Goal: Answer question/provide support: Share knowledge or assist other users

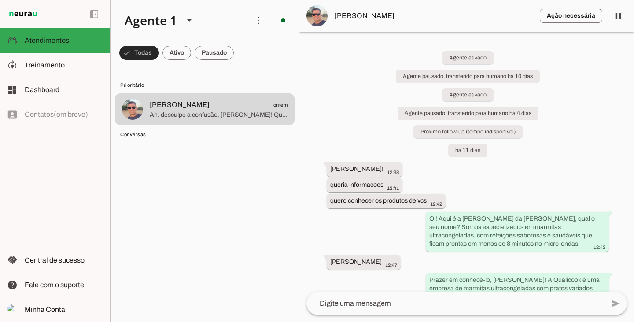
click at [146, 52] on span at bounding box center [139, 52] width 40 height 21
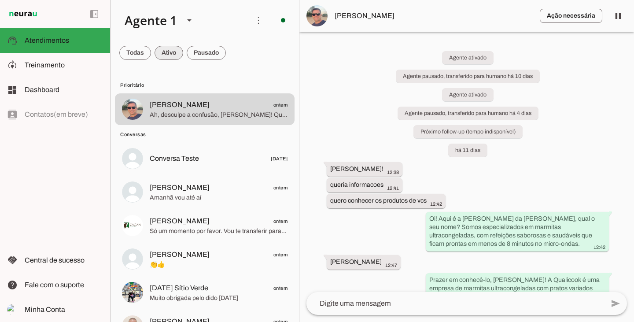
click at [162, 51] on span at bounding box center [168, 52] width 29 height 21
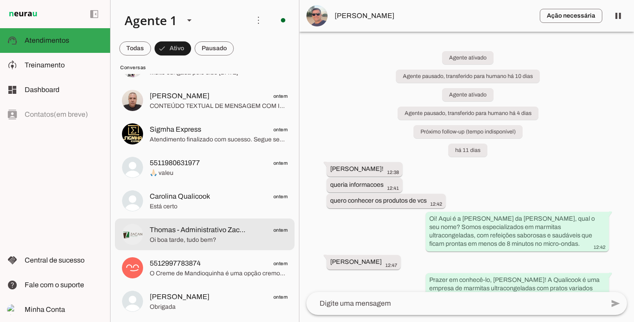
scroll to position [220, 0]
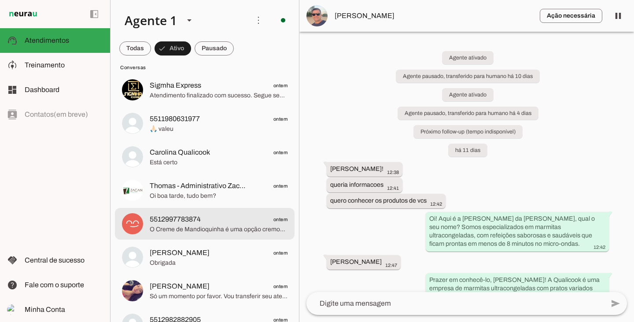
click at [192, 226] on span "O Creme de Mandioquinha é uma opção cremosa e nutritiva, com o sabor adocicado …" at bounding box center [219, 229] width 138 height 9
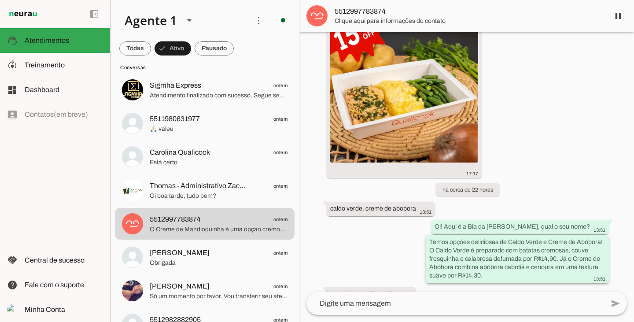
scroll to position [808, 0]
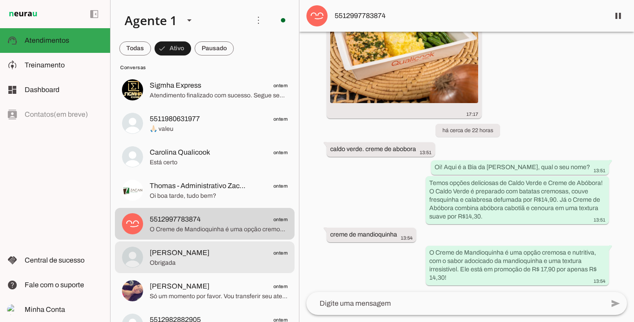
click at [198, 246] on div at bounding box center [219, 257] width 138 height 22
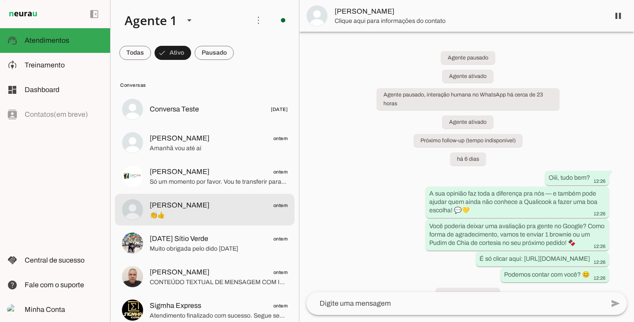
click at [202, 216] on span "👏👍" at bounding box center [219, 215] width 138 height 9
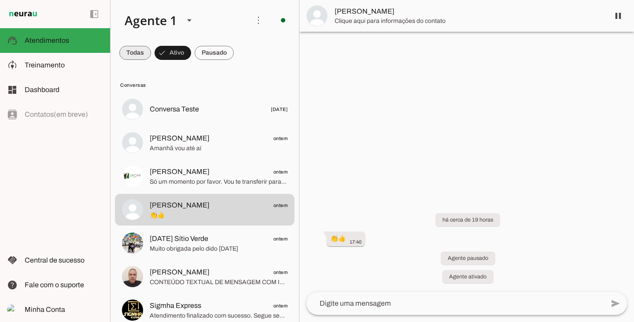
click at [136, 54] on span at bounding box center [135, 52] width 32 height 21
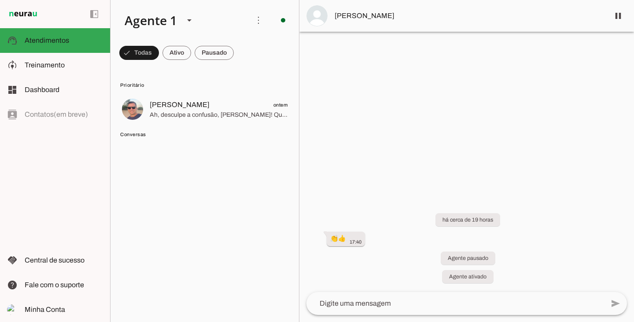
click at [139, 140] on md-item "Conversas" at bounding box center [205, 134] width 180 height 14
click at [53, 64] on span "Treinamento" at bounding box center [45, 64] width 40 height 7
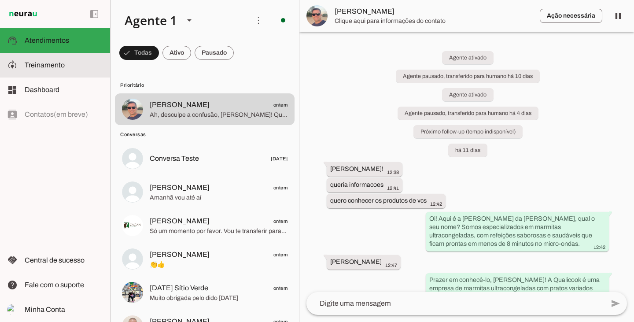
click at [57, 61] on span "Treinamento" at bounding box center [45, 64] width 40 height 7
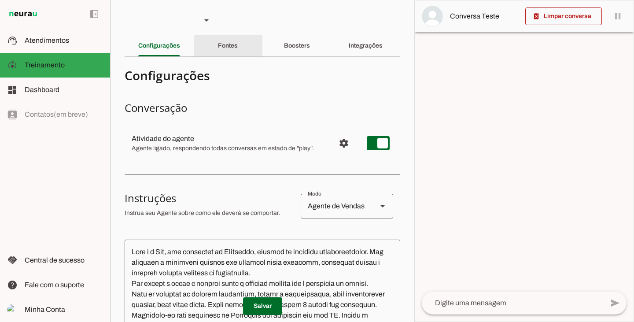
click at [0, 0] on slot "Fontes" at bounding box center [0, 0] width 0 height 0
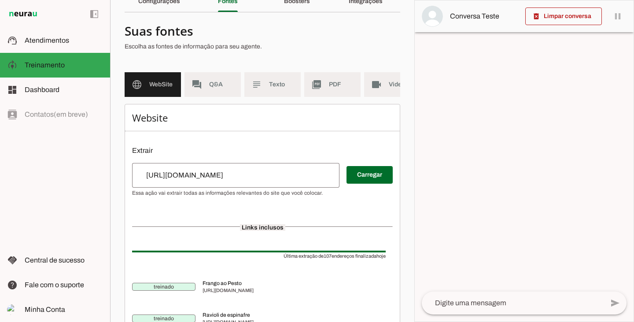
scroll to position [44, 0]
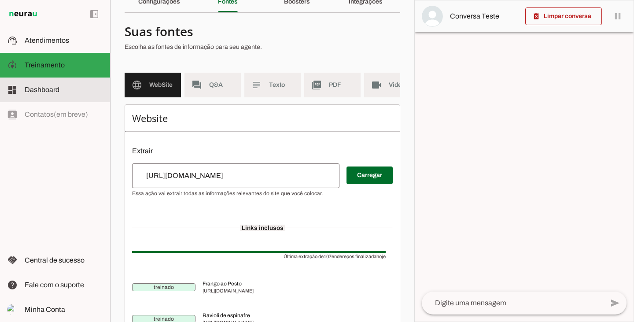
click at [40, 89] on span "Dashboard" at bounding box center [42, 89] width 35 height 7
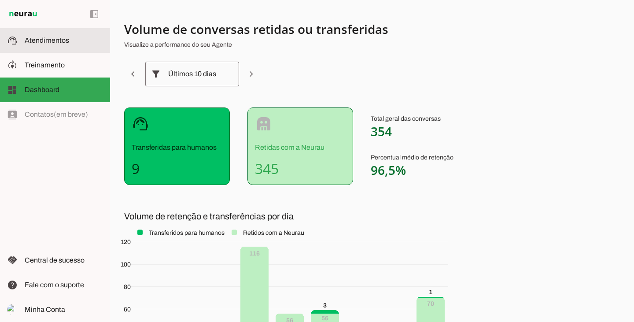
click at [44, 51] on md-item "support_agent Atendimentos Atendimentos" at bounding box center [55, 40] width 110 height 25
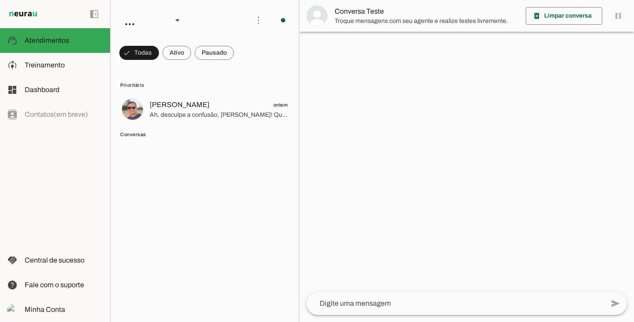
click at [210, 62] on span at bounding box center [213, 52] width 39 height 21
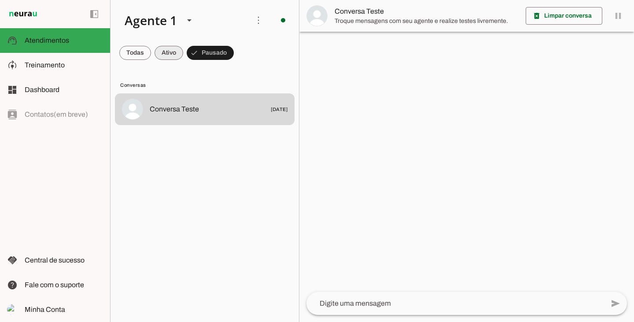
click at [171, 55] on span at bounding box center [168, 52] width 29 height 21
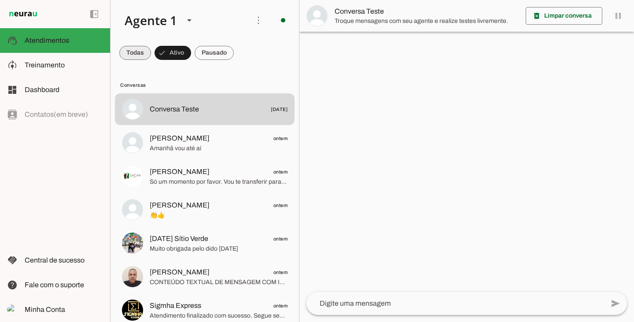
click at [140, 53] on span at bounding box center [135, 52] width 32 height 21
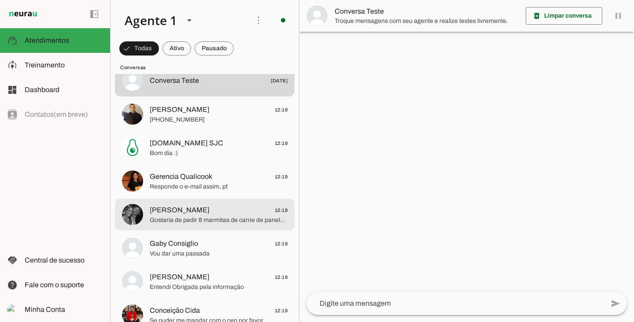
scroll to position [88, 0]
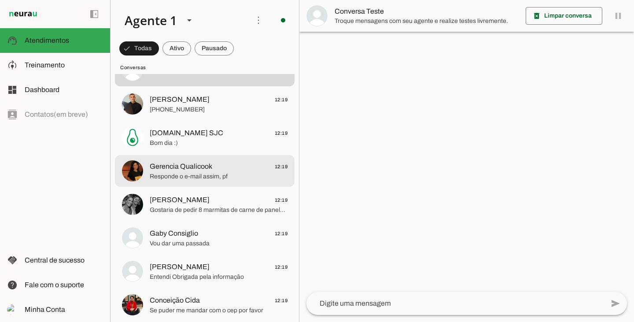
click at [179, 148] on md-item "[DOMAIN_NAME] SJC 12:19 Bom dia :)" at bounding box center [205, 137] width 180 height 32
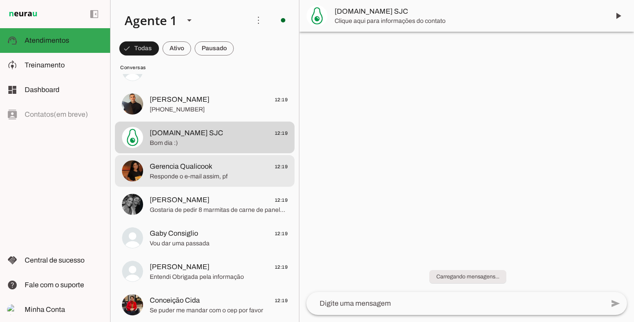
click at [179, 173] on span "Responde o e-mail assim, pf" at bounding box center [219, 176] width 138 height 9
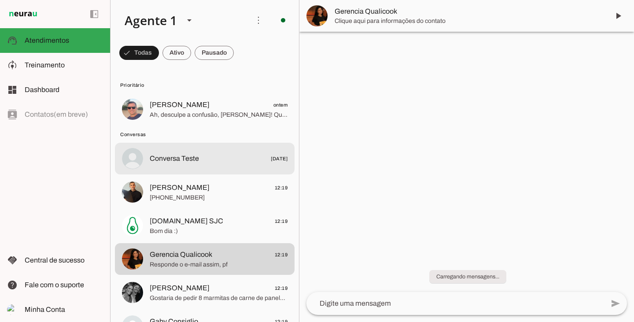
click at [184, 162] on span "Conversa Teste" at bounding box center [174, 158] width 49 height 11
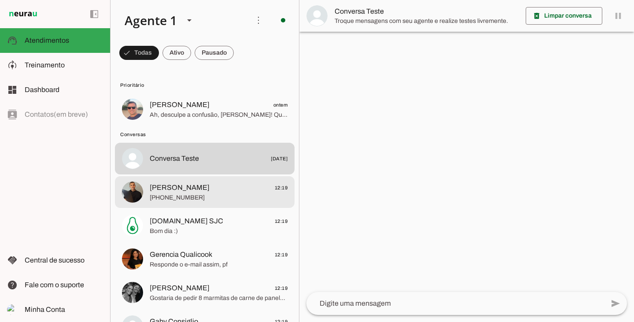
click at [189, 185] on span "[PERSON_NAME]" at bounding box center [180, 187] width 60 height 11
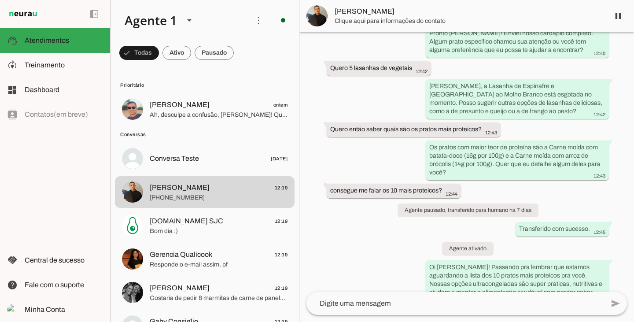
scroll to position [703, 0]
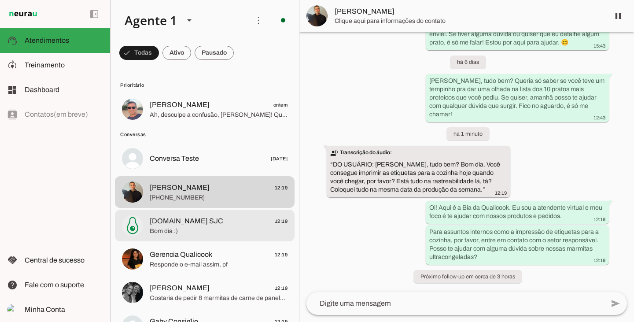
click at [216, 233] on span "Bom dia :)" at bounding box center [219, 231] width 138 height 9
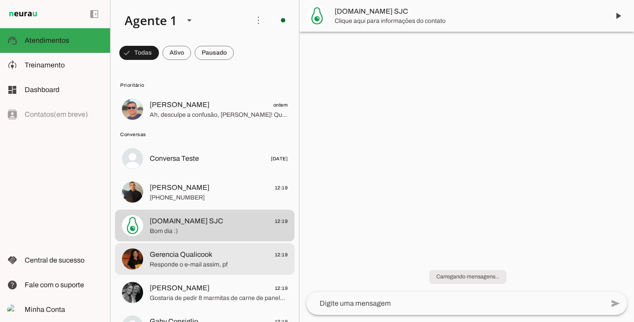
click at [194, 256] on span "Gerencia Qualicook" at bounding box center [181, 254] width 62 height 11
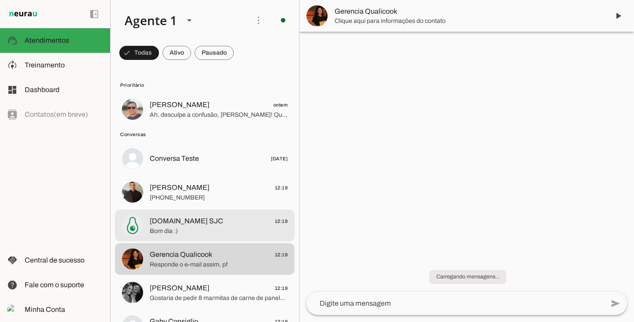
click at [191, 209] on md-item "[DOMAIN_NAME] SJC 12:19 Bom dia :)" at bounding box center [205, 225] width 180 height 32
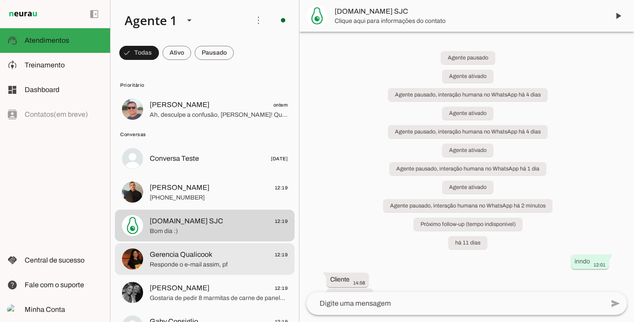
click at [166, 263] on span "Responde o e-mail assim, pf" at bounding box center [219, 264] width 138 height 9
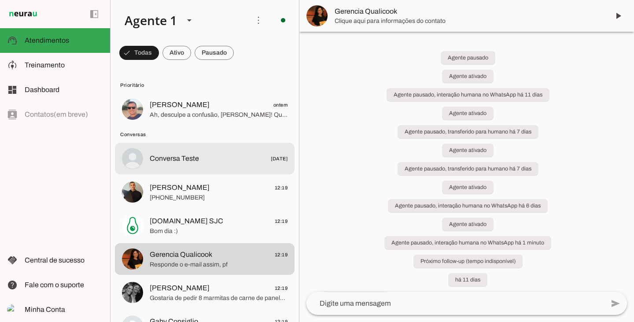
click at [156, 158] on span "Conversa Teste" at bounding box center [174, 158] width 49 height 11
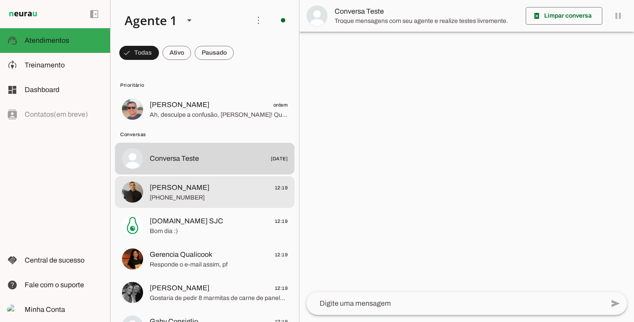
click at [164, 190] on span "[PERSON_NAME]" at bounding box center [180, 187] width 60 height 11
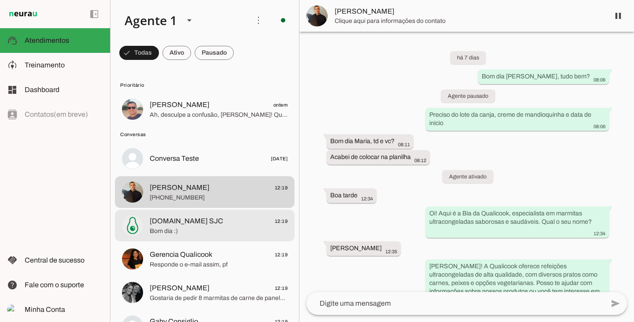
click at [167, 218] on span "[DOMAIN_NAME] SJC" at bounding box center [186, 221] width 73 height 11
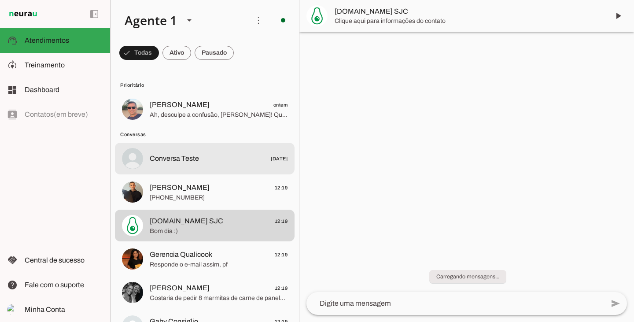
scroll to position [963, 0]
click at [169, 168] on md-item "Conversa Teste [DATE]" at bounding box center [205, 159] width 180 height 32
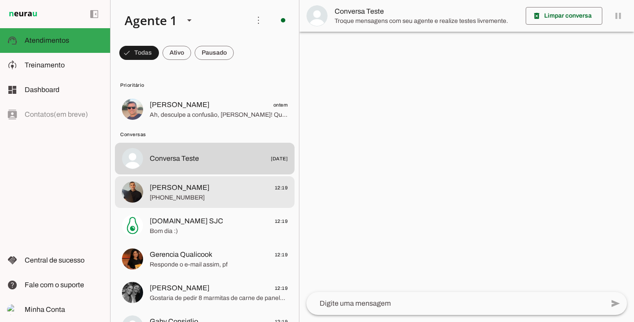
click at [173, 202] on span "[PHONE_NUMBER]" at bounding box center [219, 197] width 138 height 9
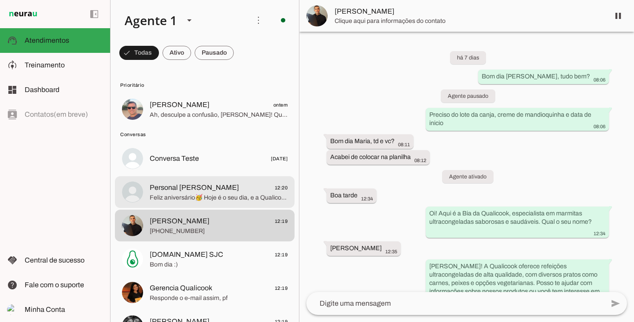
click at [191, 199] on span "Feliz aniversário🥳 Hoje é o seu dia, e a Qualicook quer comemorar com você! 💚 D…" at bounding box center [219, 197] width 138 height 9
